Goal: Task Accomplishment & Management: Use online tool/utility

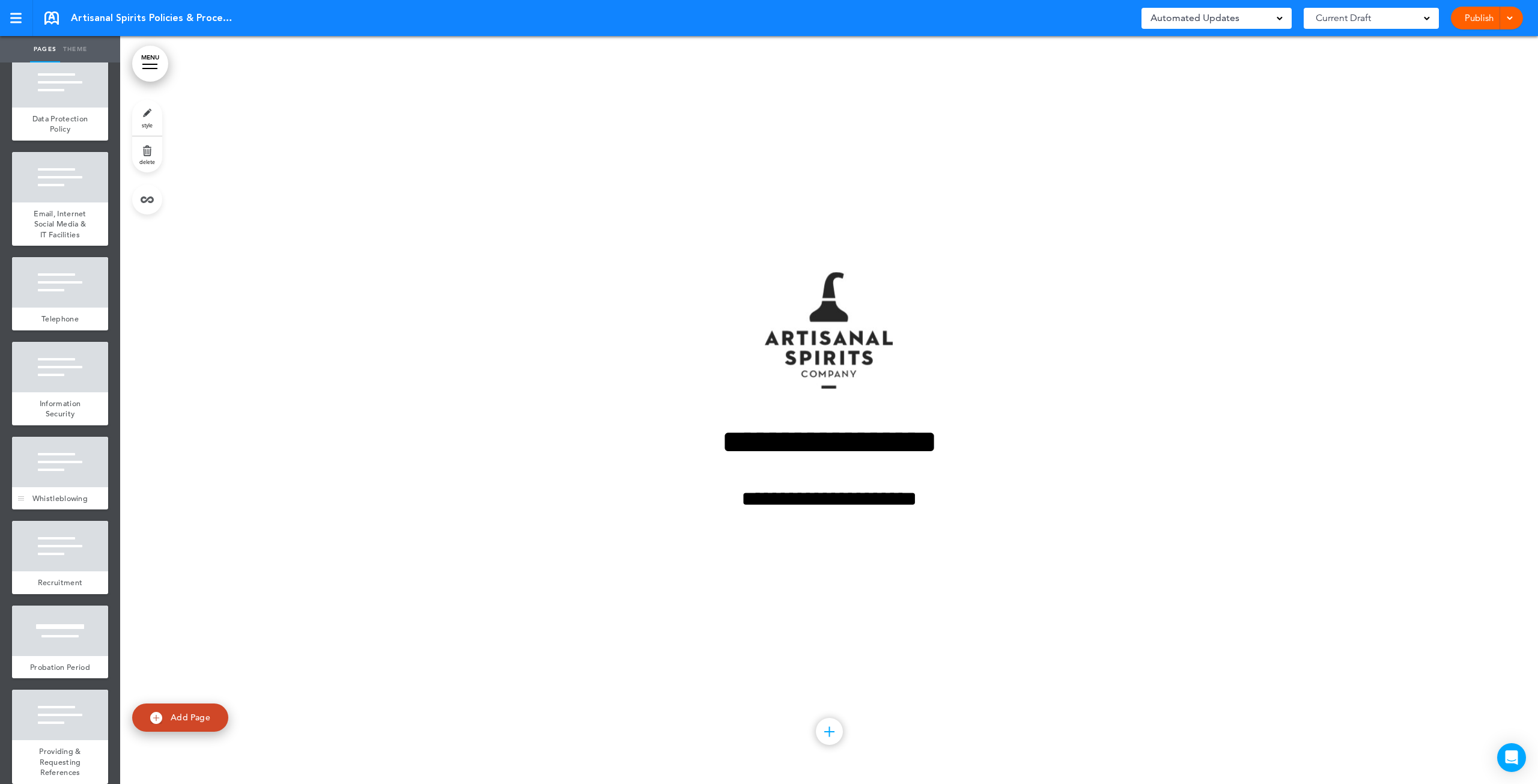
scroll to position [1381, 0]
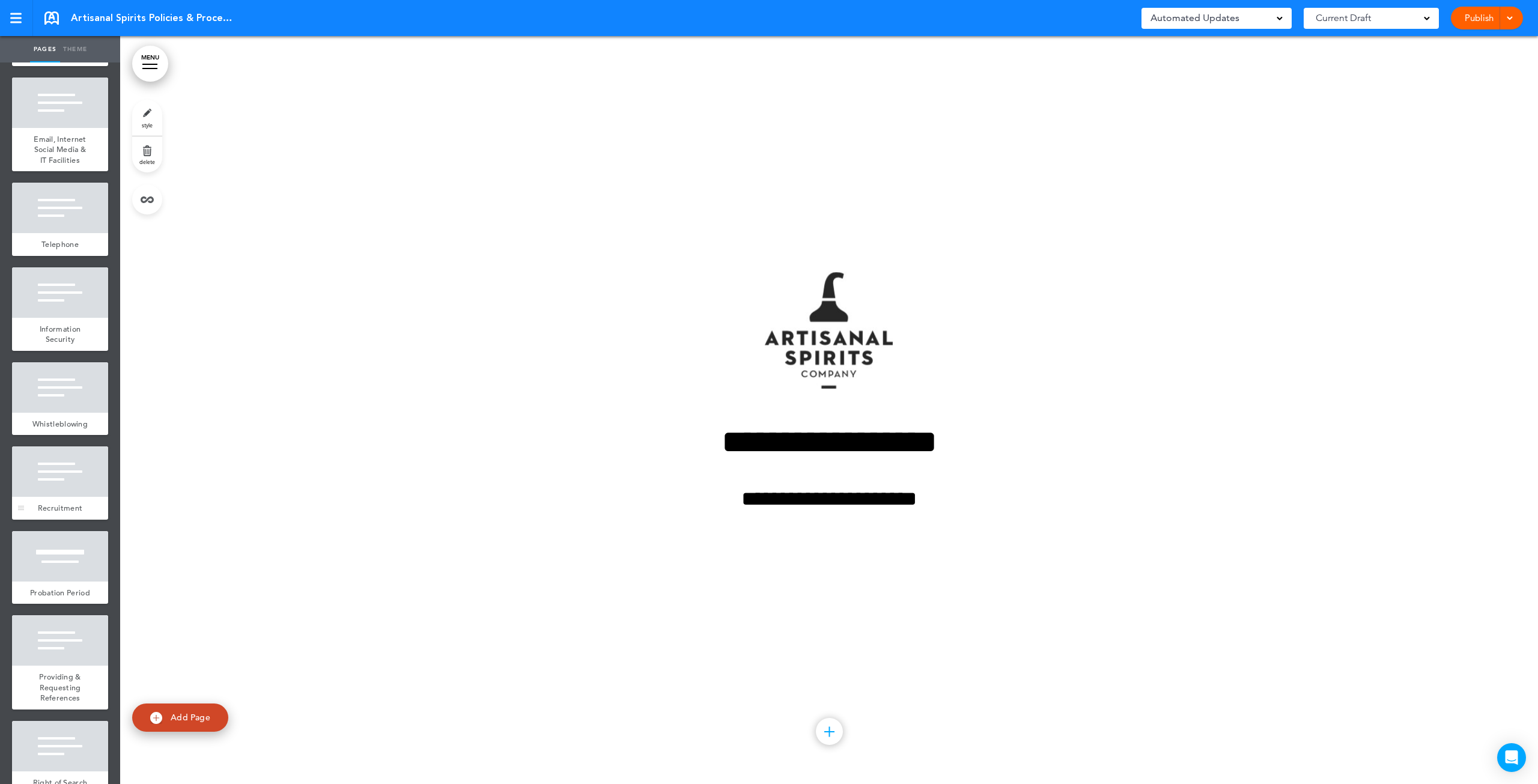
click at [42, 497] on div at bounding box center [60, 471] width 96 height 50
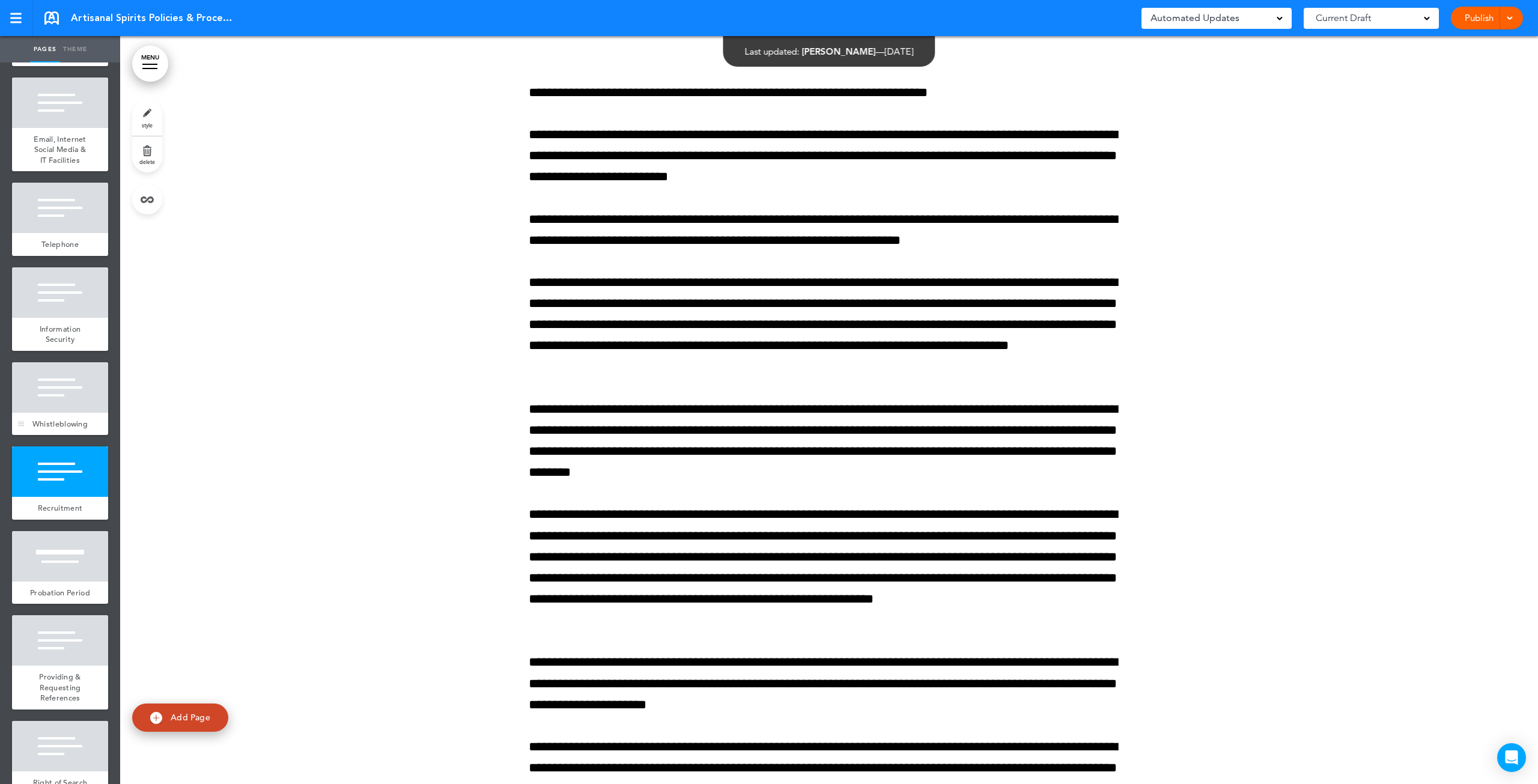
click at [45, 413] on div at bounding box center [60, 387] width 96 height 50
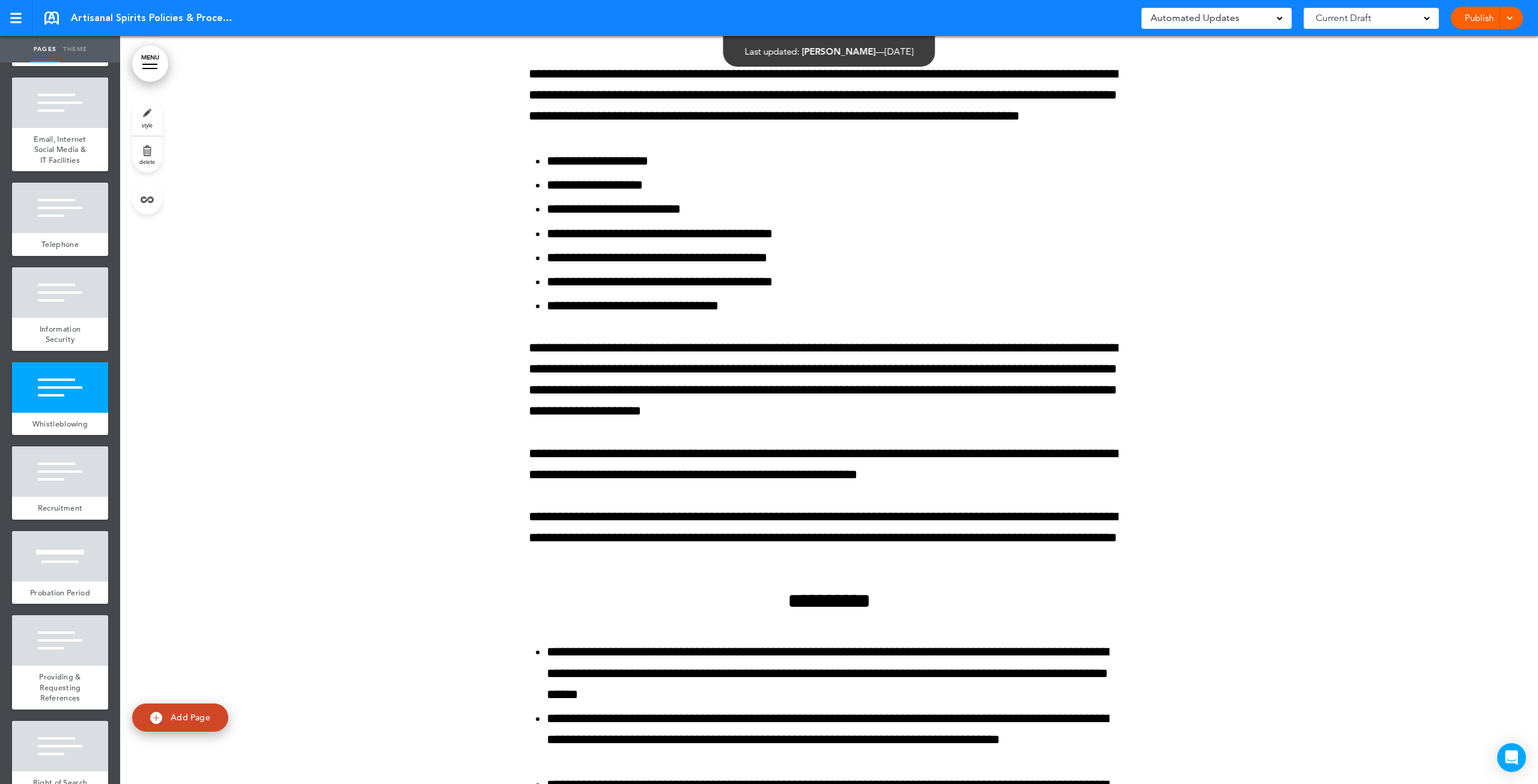
scroll to position [111166, 0]
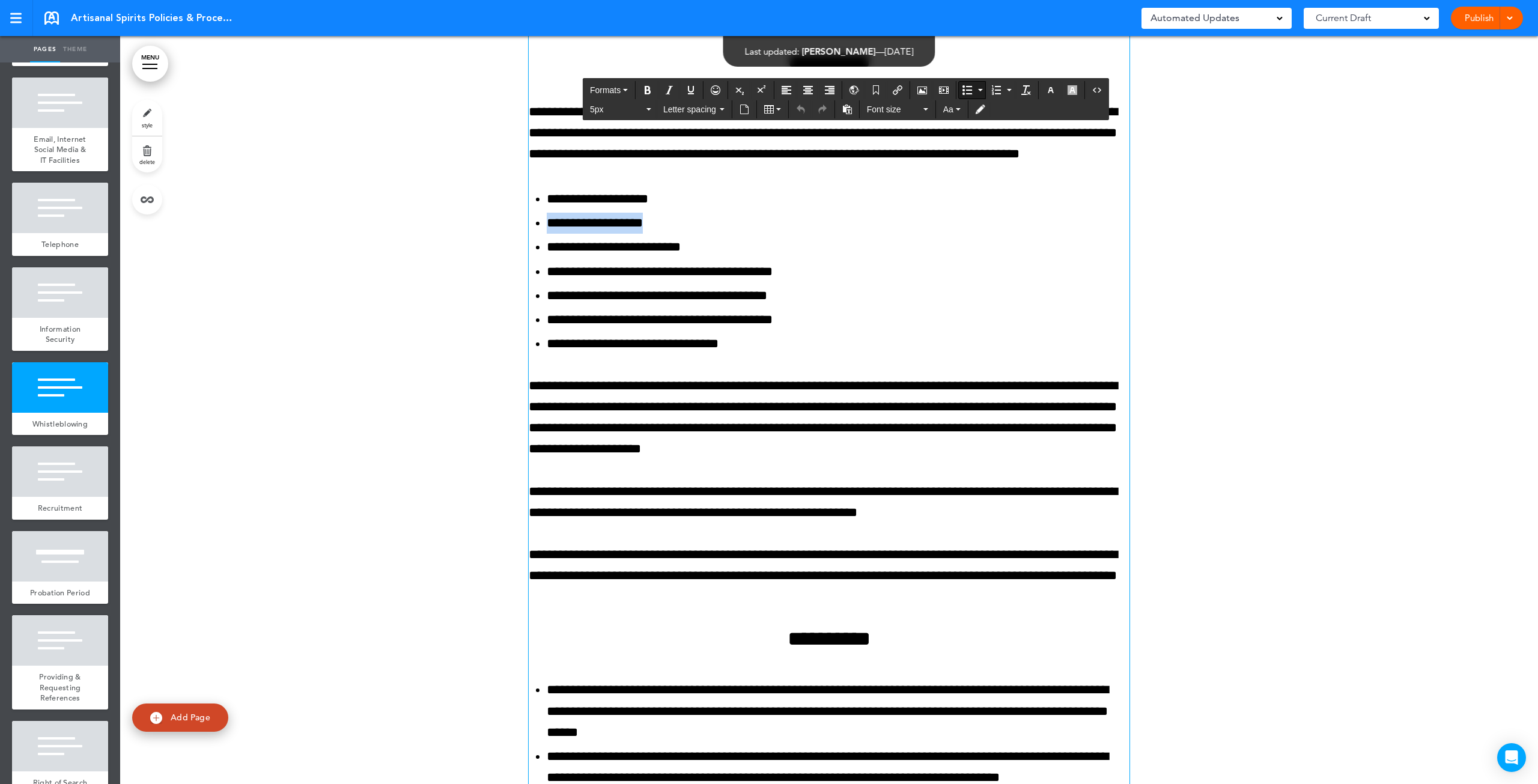
drag, startPoint x: 659, startPoint y: 580, endPoint x: 534, endPoint y: 586, distance: 125.1
click at [538, 354] on ul "**********" at bounding box center [828, 271] width 601 height 166
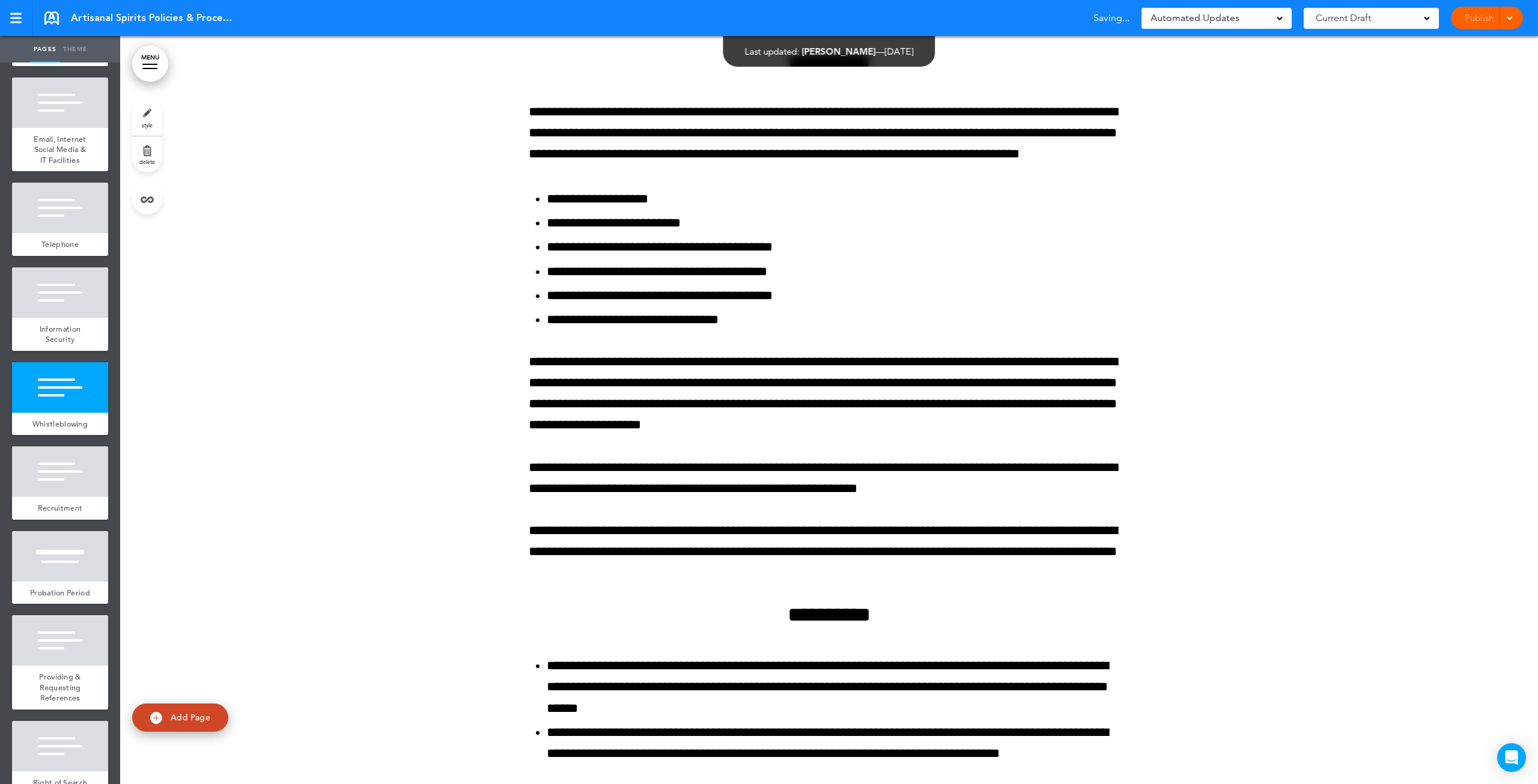
click at [1470, 17] on div "Publish Publish Preview Draft" at bounding box center [1486, 18] width 72 height 23
click at [1480, 12] on link "Publish" at bounding box center [1479, 18] width 38 height 23
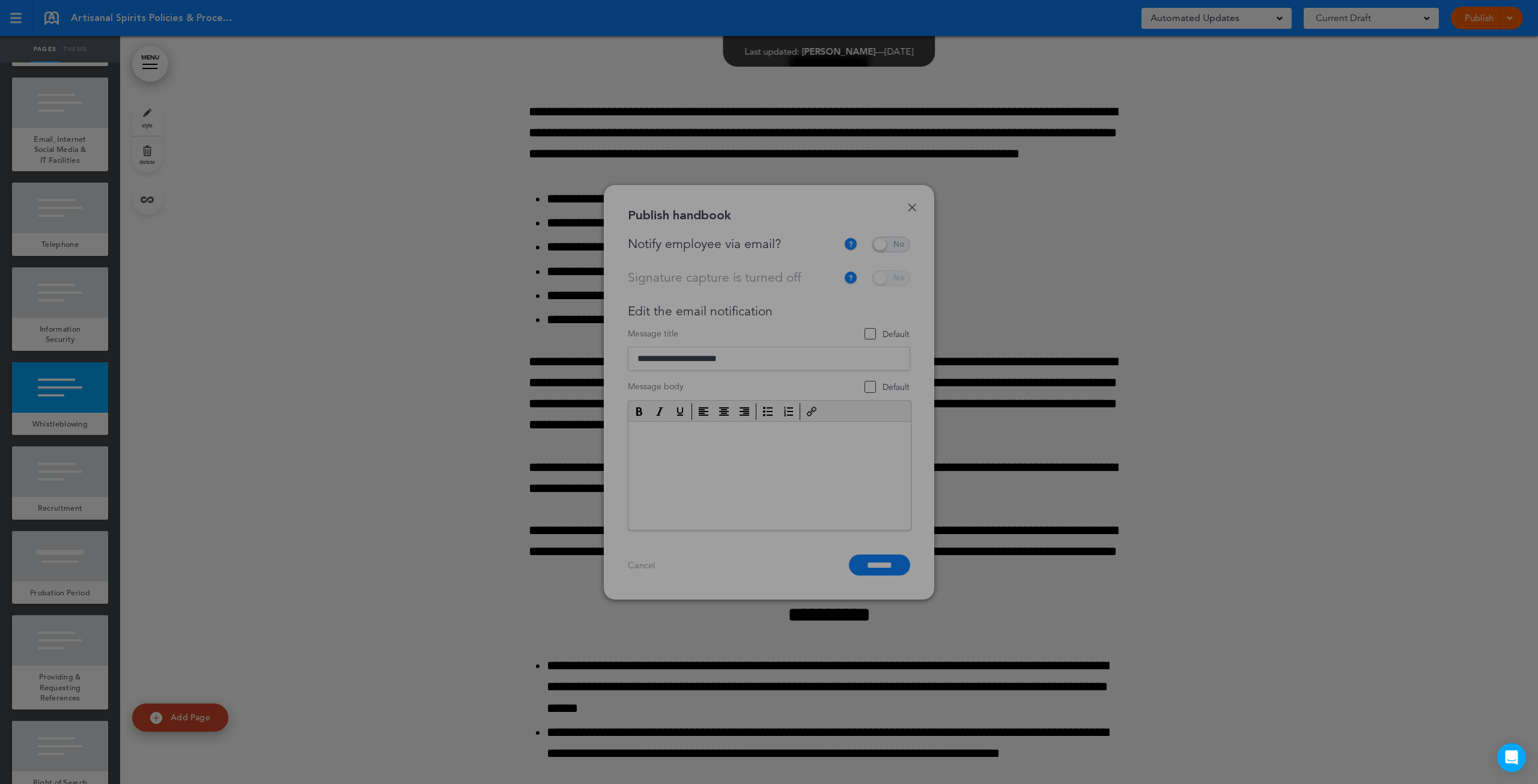
scroll to position [0, 0]
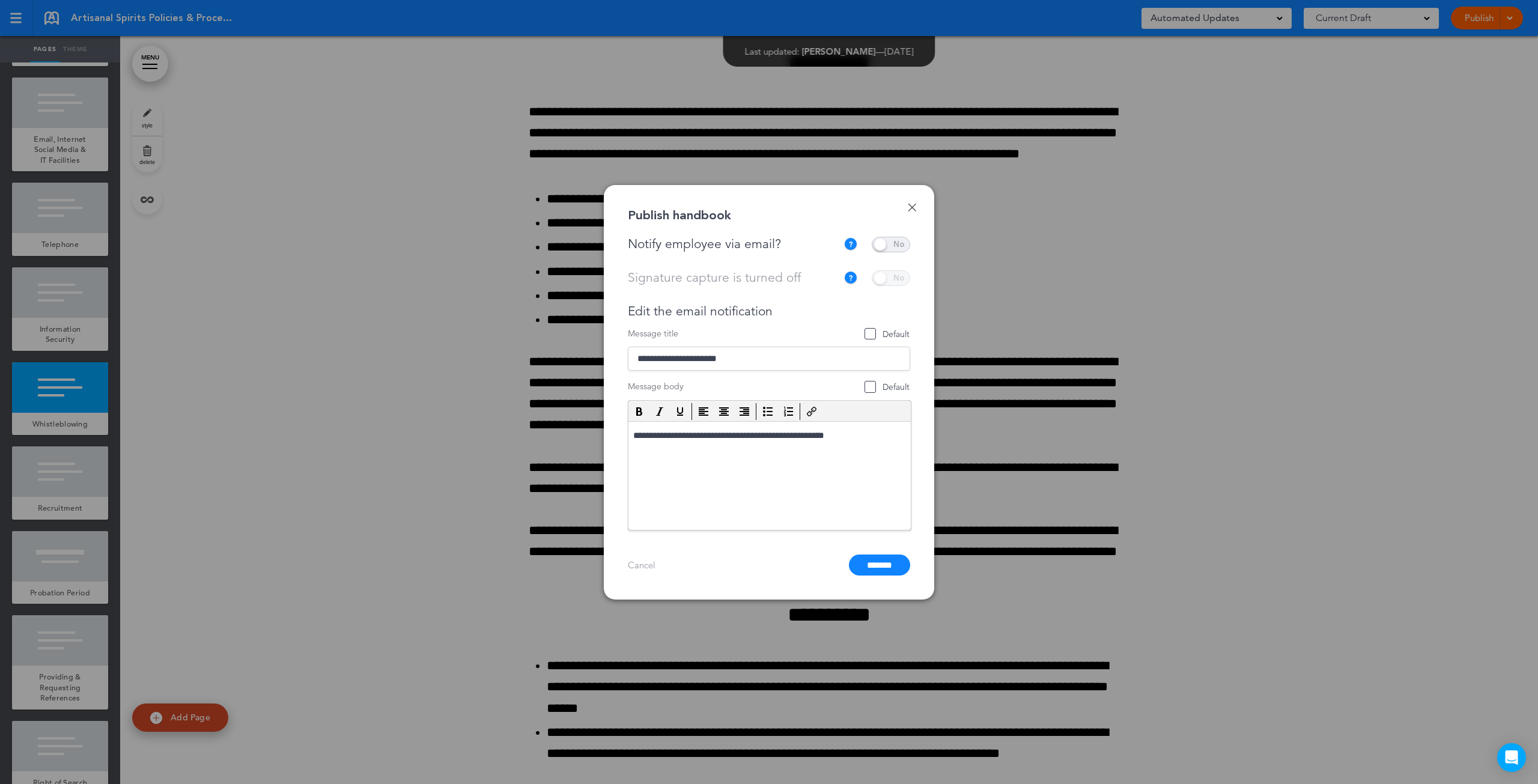
click at [882, 248] on span at bounding box center [890, 245] width 38 height 16
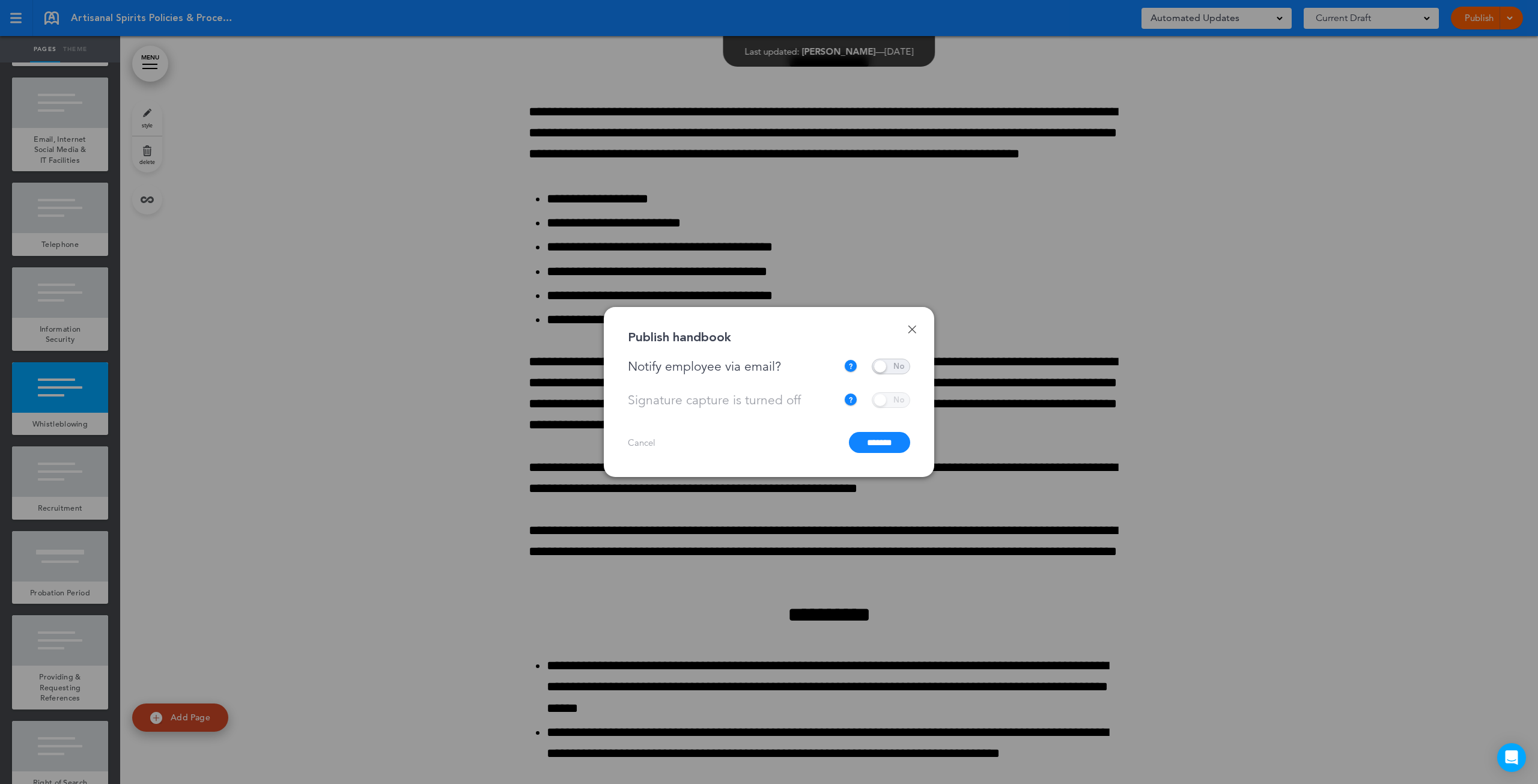
click at [866, 447] on input "*******" at bounding box center [879, 442] width 61 height 21
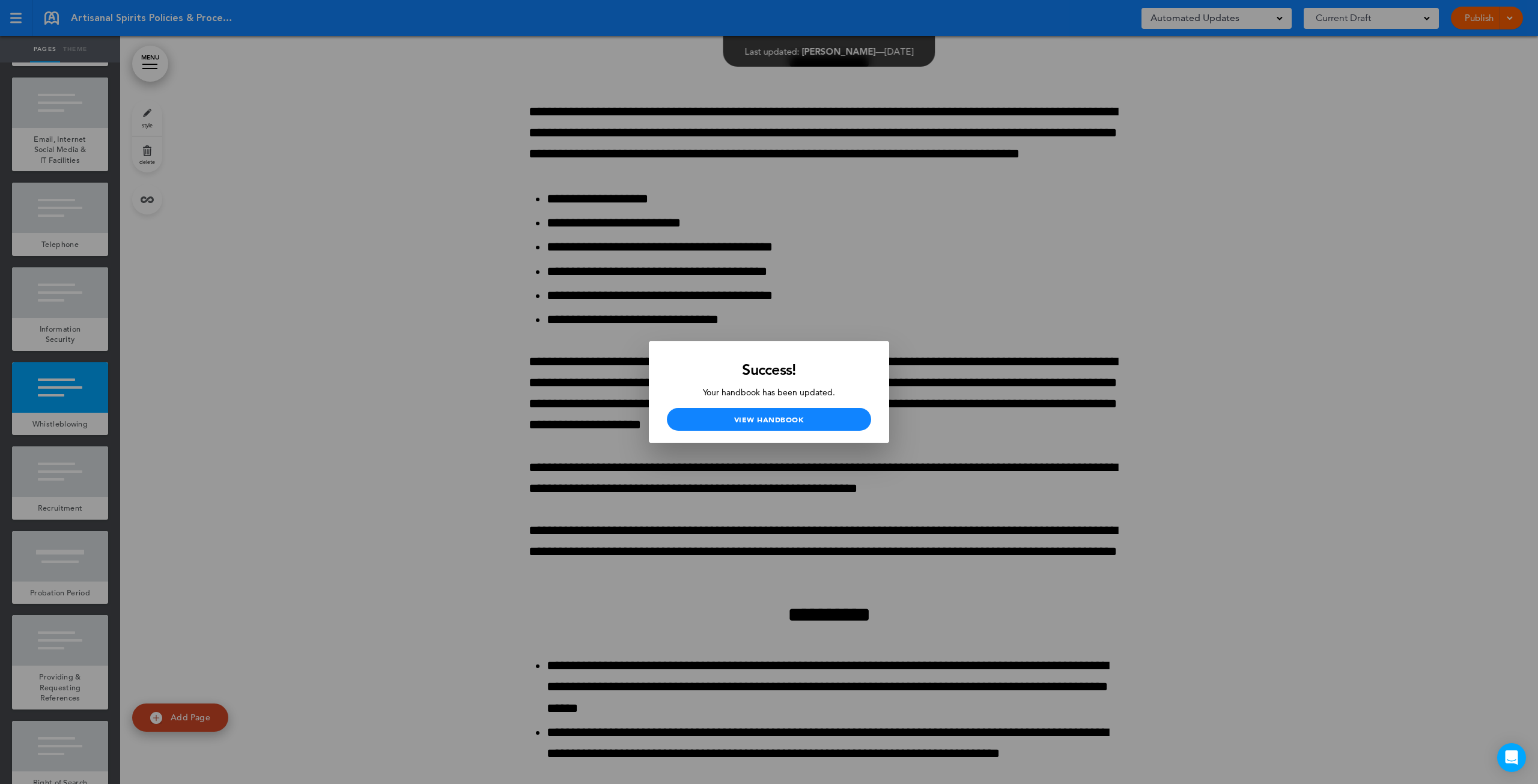
click at [151, 468] on div at bounding box center [769, 392] width 1538 height 784
